Goal: Navigation & Orientation: Find specific page/section

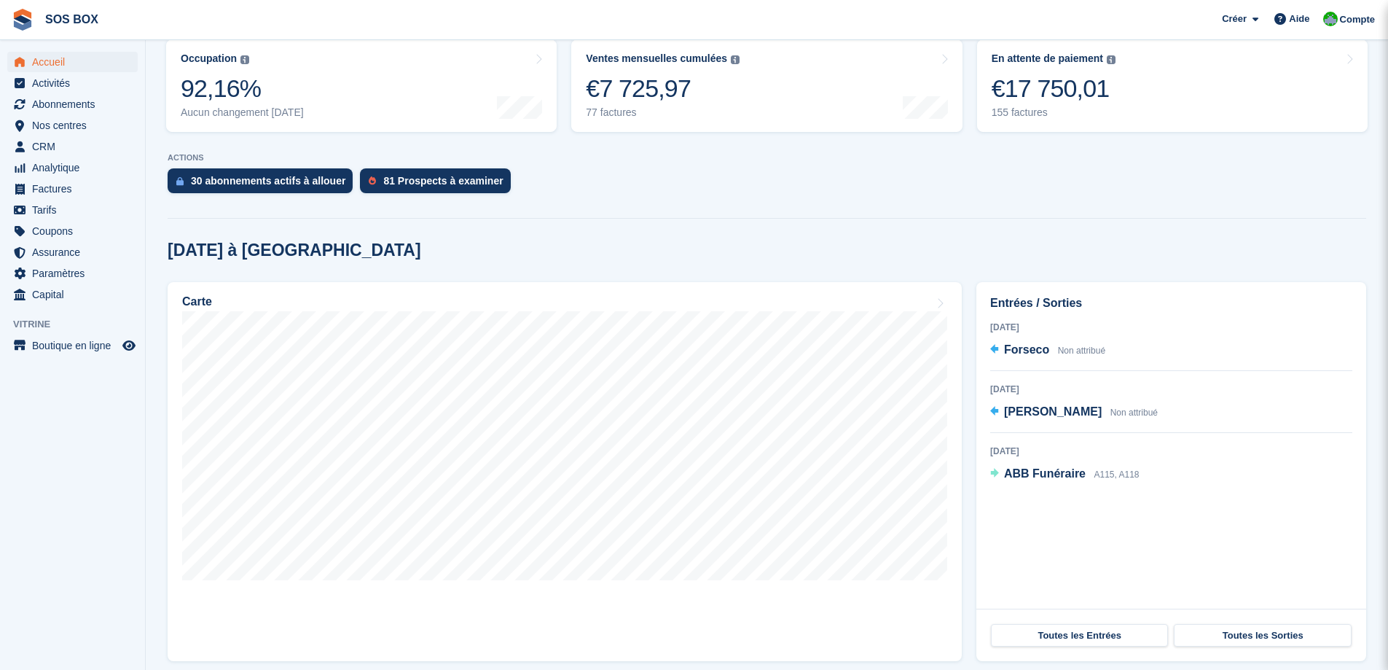
scroll to position [146, 0]
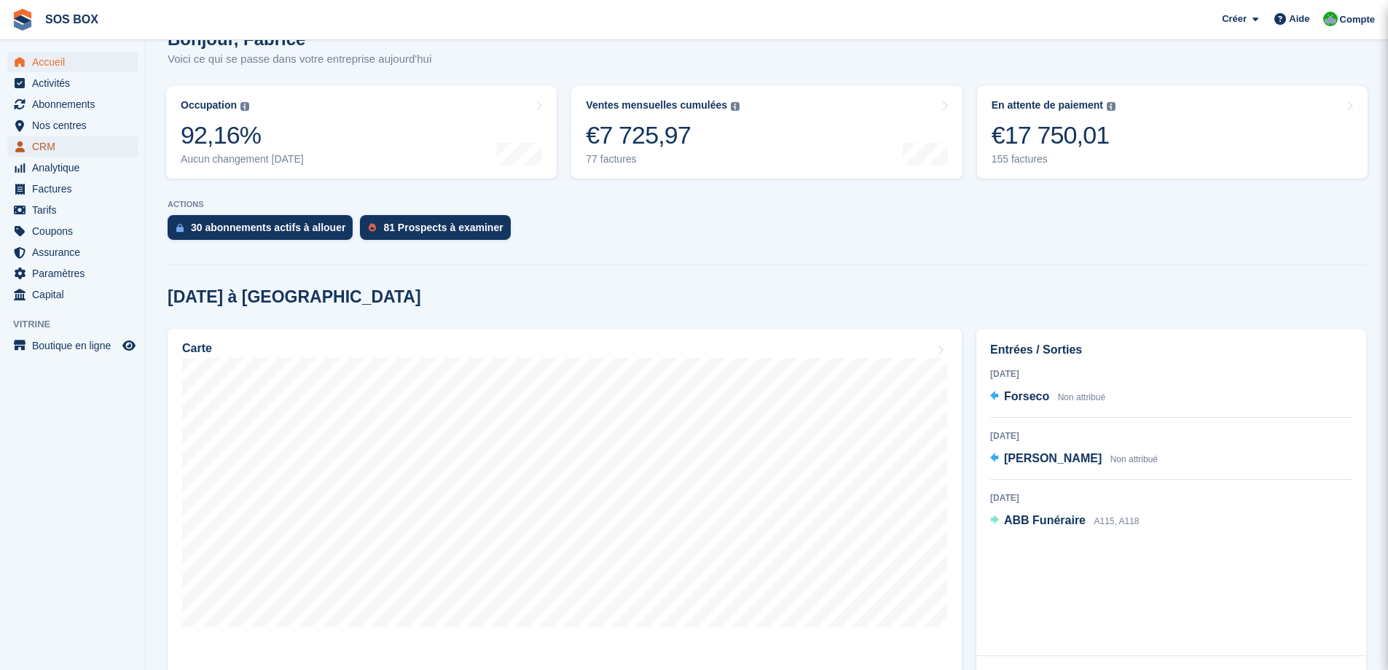
click at [58, 147] on span "CRM" at bounding box center [75, 146] width 87 height 20
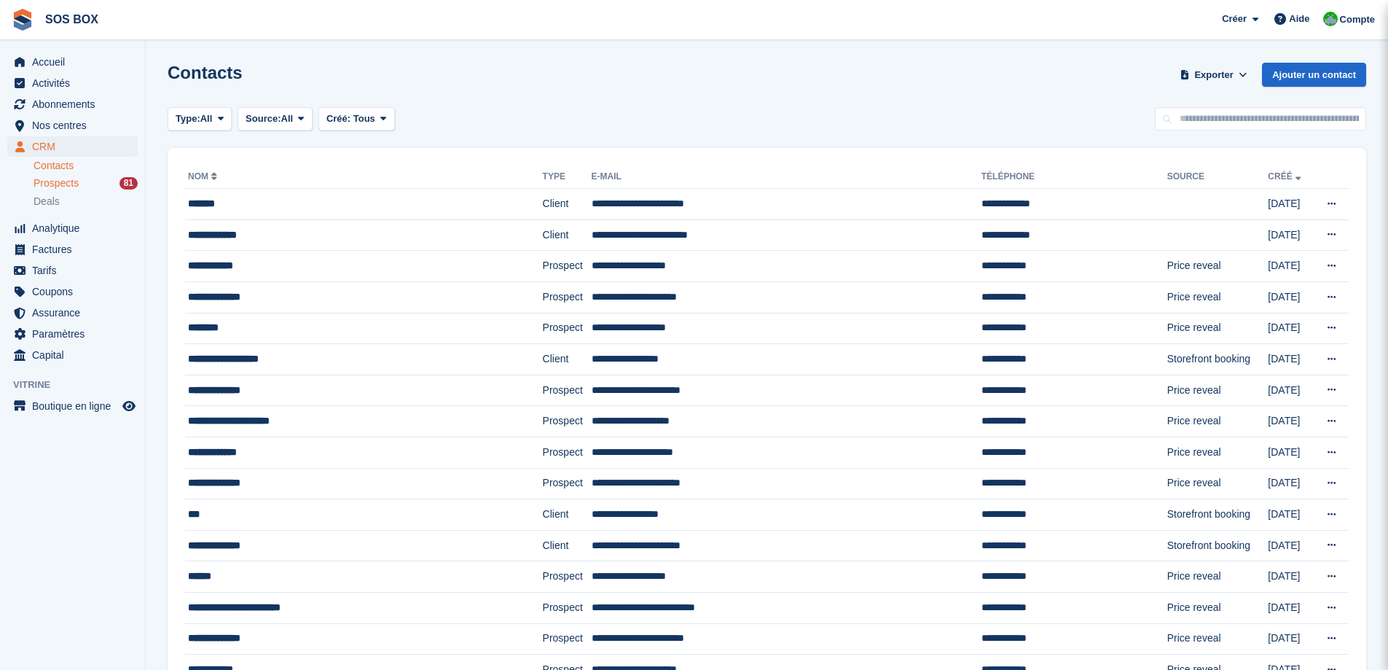
click at [65, 180] on span "Prospects" at bounding box center [56, 183] width 45 height 14
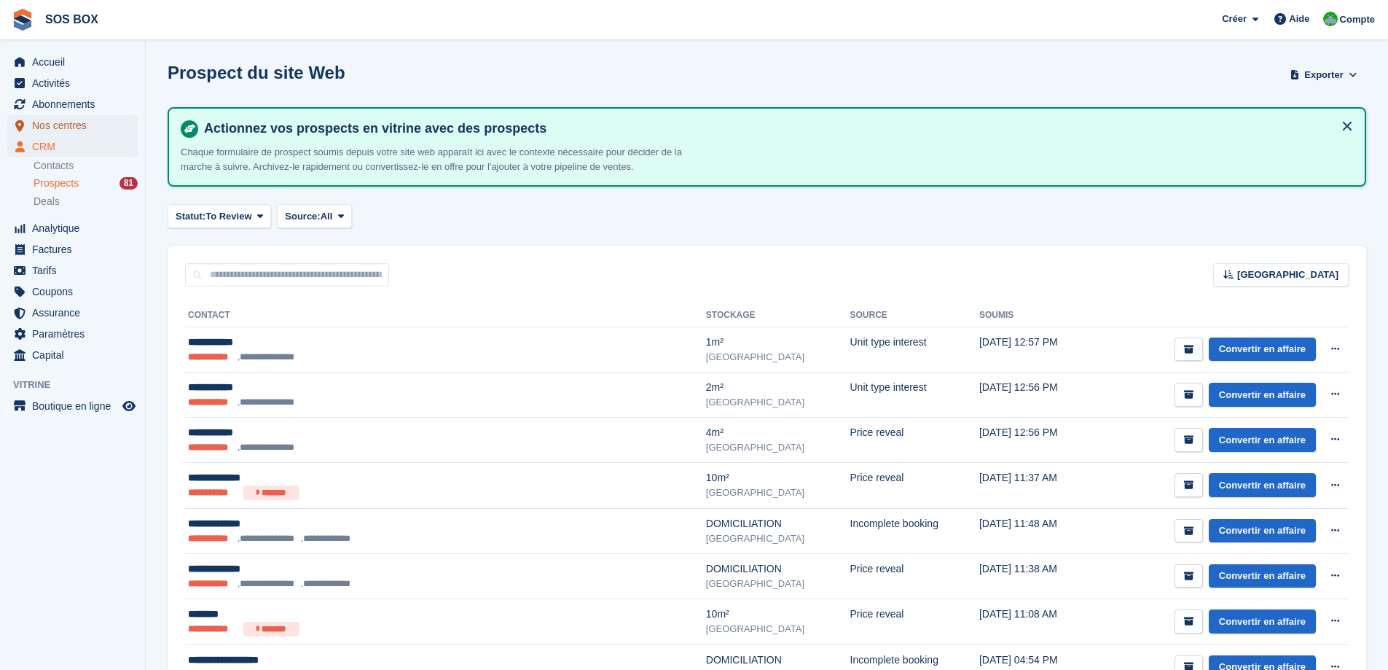
click at [47, 122] on span "Nos centres" at bounding box center [75, 125] width 87 height 20
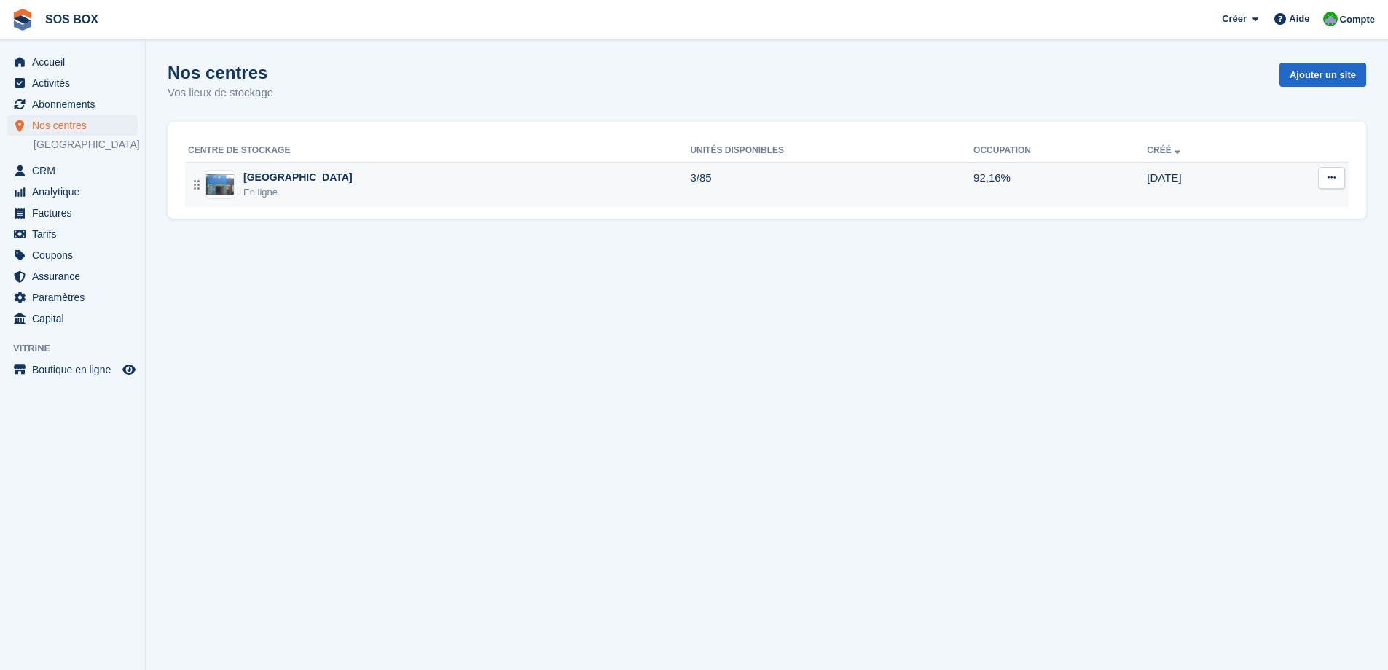
click at [274, 185] on div "En ligne" at bounding box center [297, 192] width 109 height 15
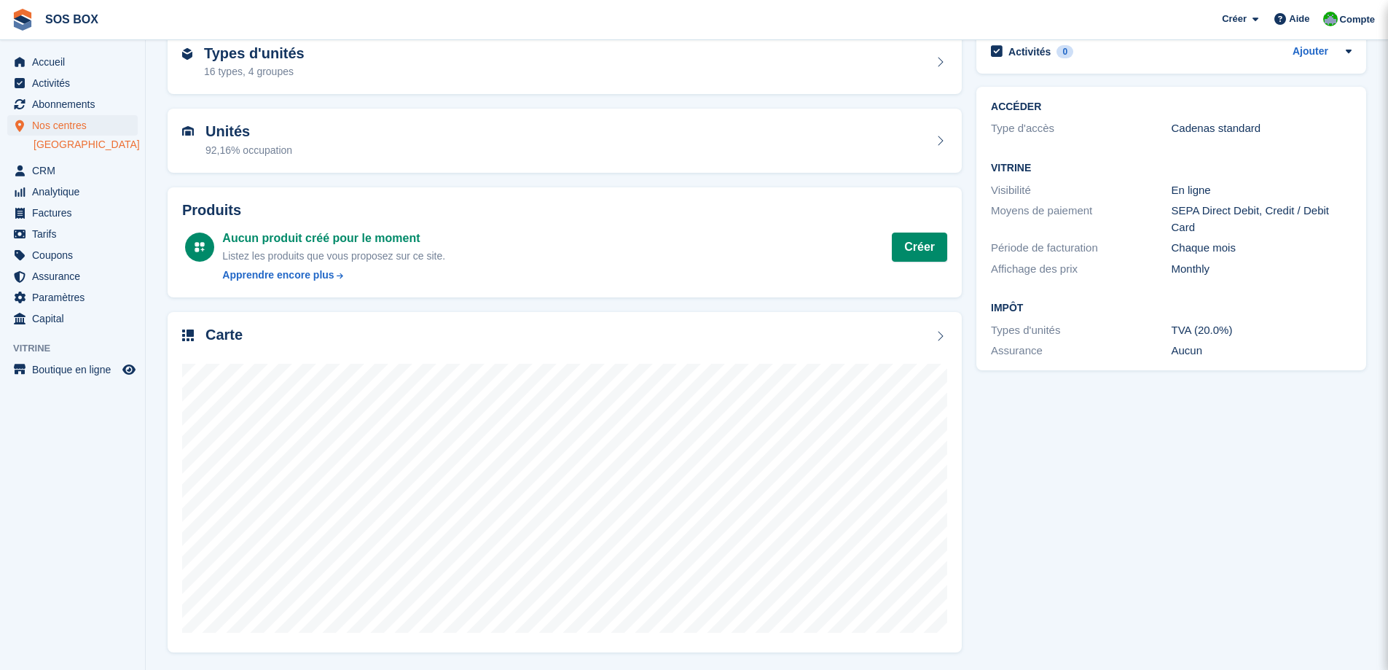
scroll to position [77, 0]
